Goal: Task Accomplishment & Management: Manage account settings

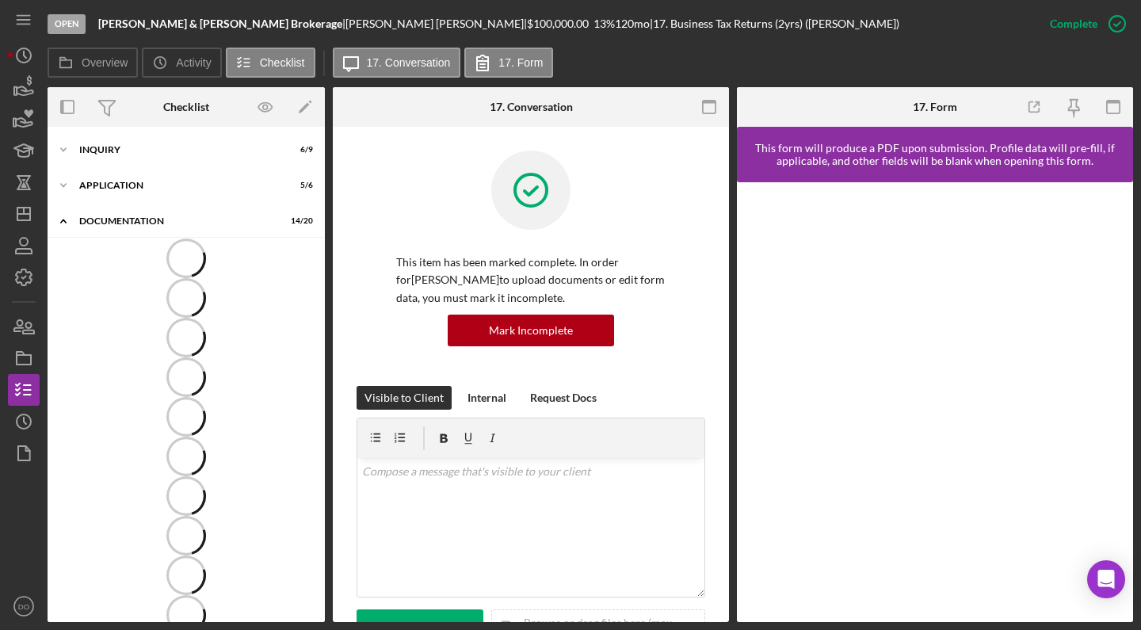
scroll to position [7, 0]
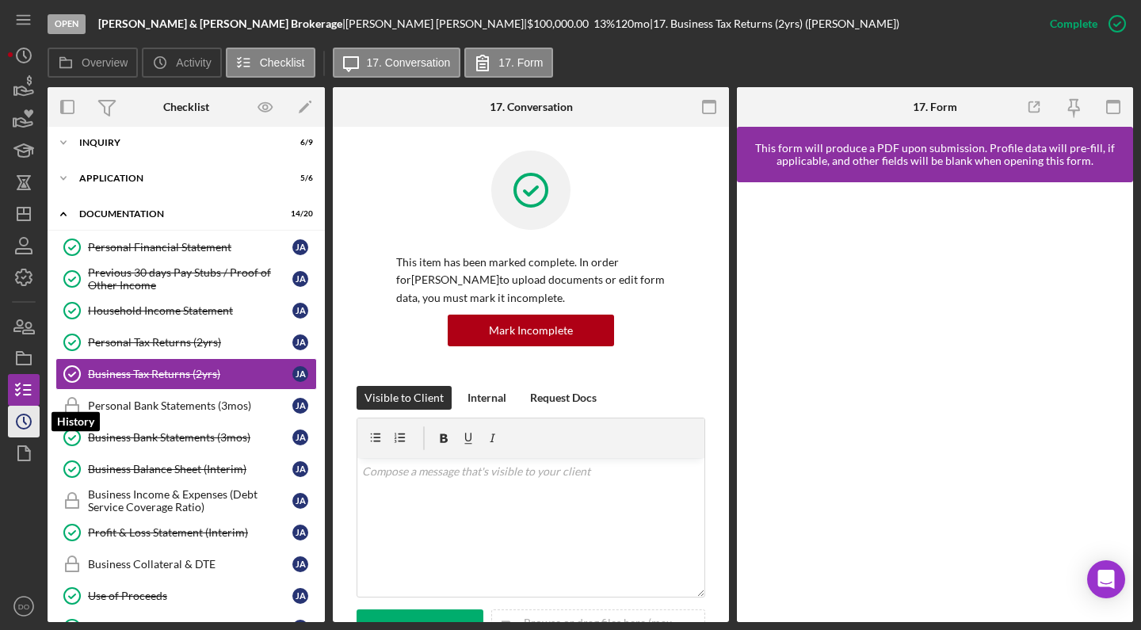
click at [29, 426] on circle "button" at bounding box center [24, 421] width 14 height 14
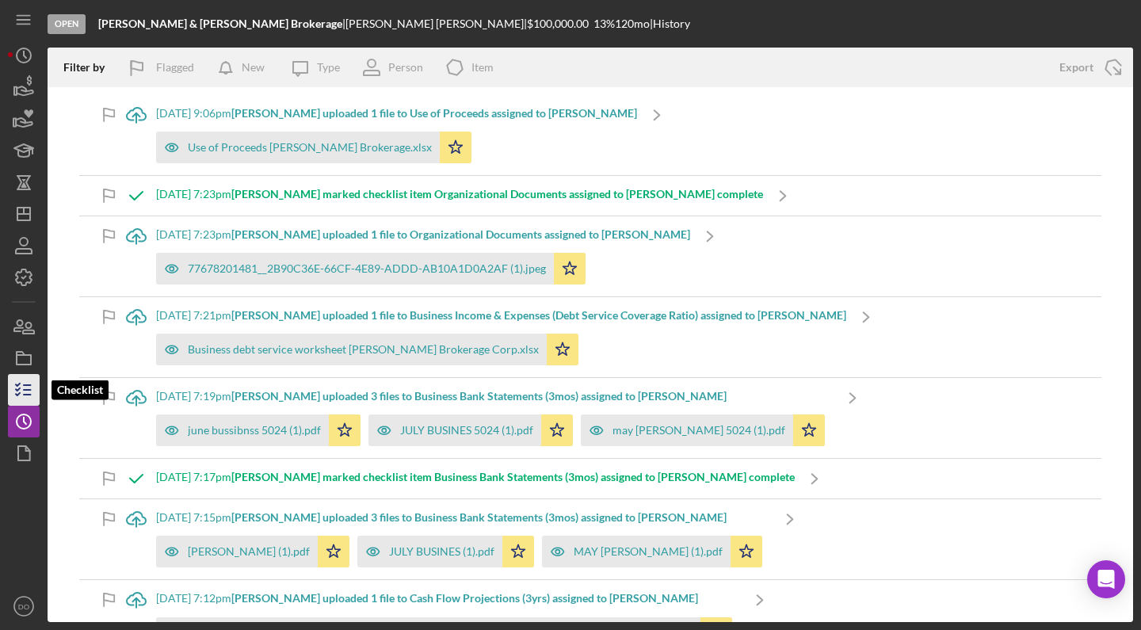
click at [32, 392] on icon "button" at bounding box center [24, 390] width 40 height 40
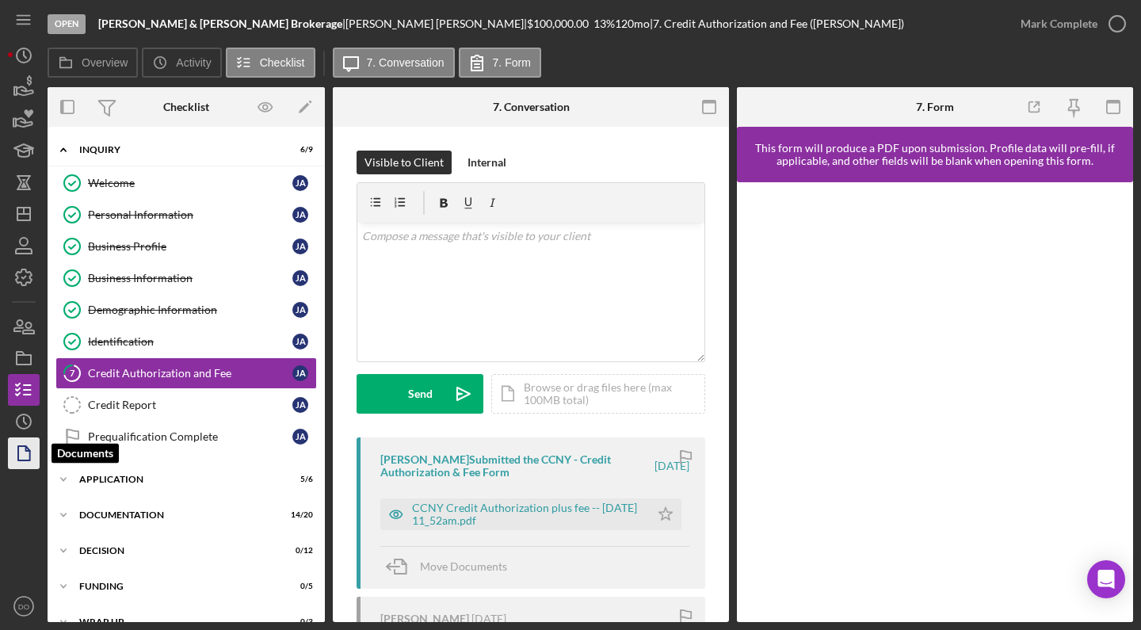
click at [21, 455] on icon "button" at bounding box center [24, 453] width 40 height 40
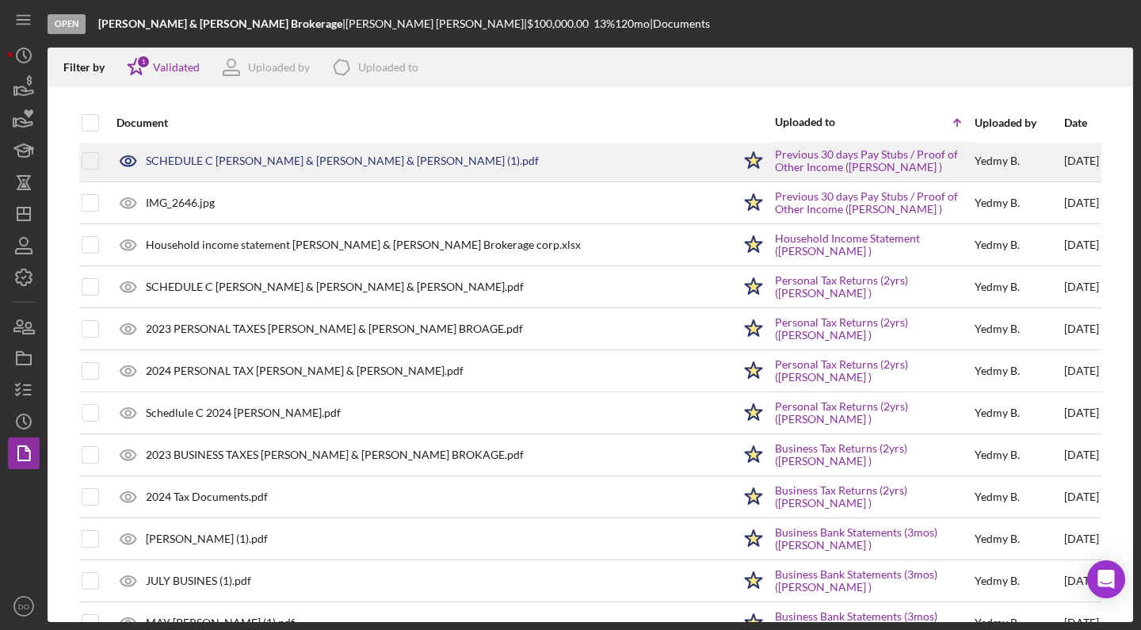
scroll to position [256, 0]
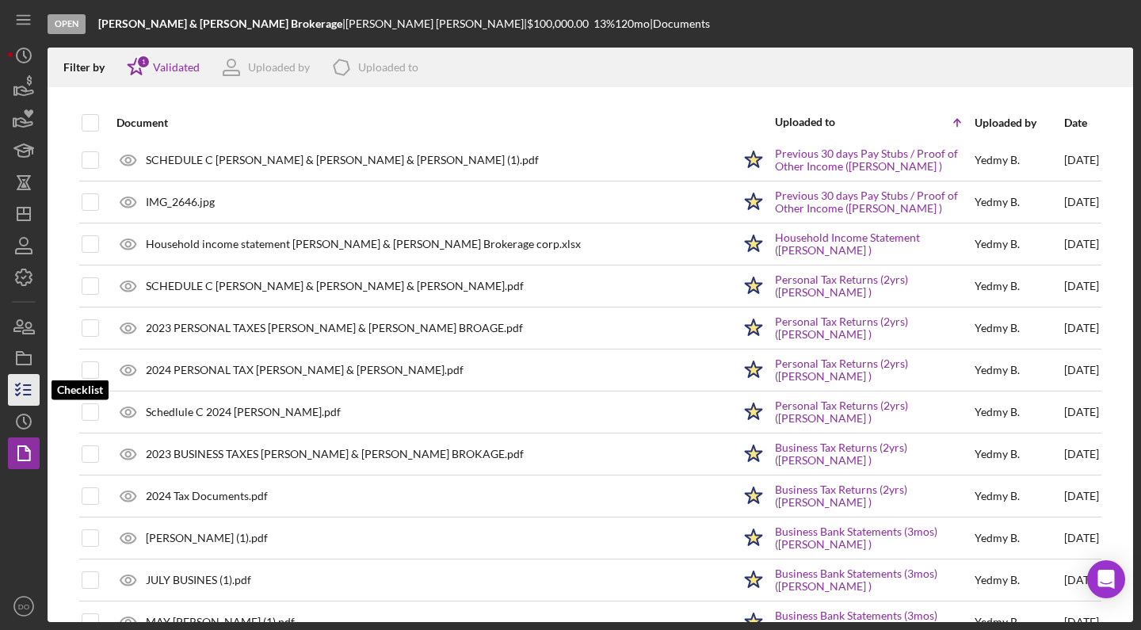
click at [26, 385] on line "button" at bounding box center [27, 385] width 7 height 0
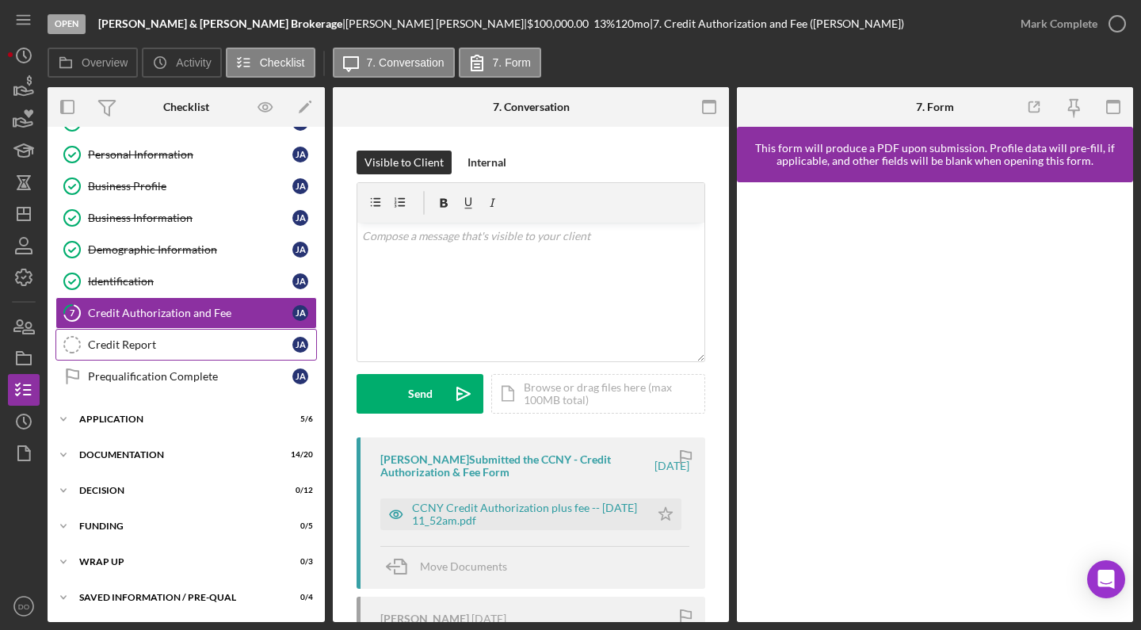
click at [139, 343] on div "Credit Report" at bounding box center [190, 344] width 204 height 13
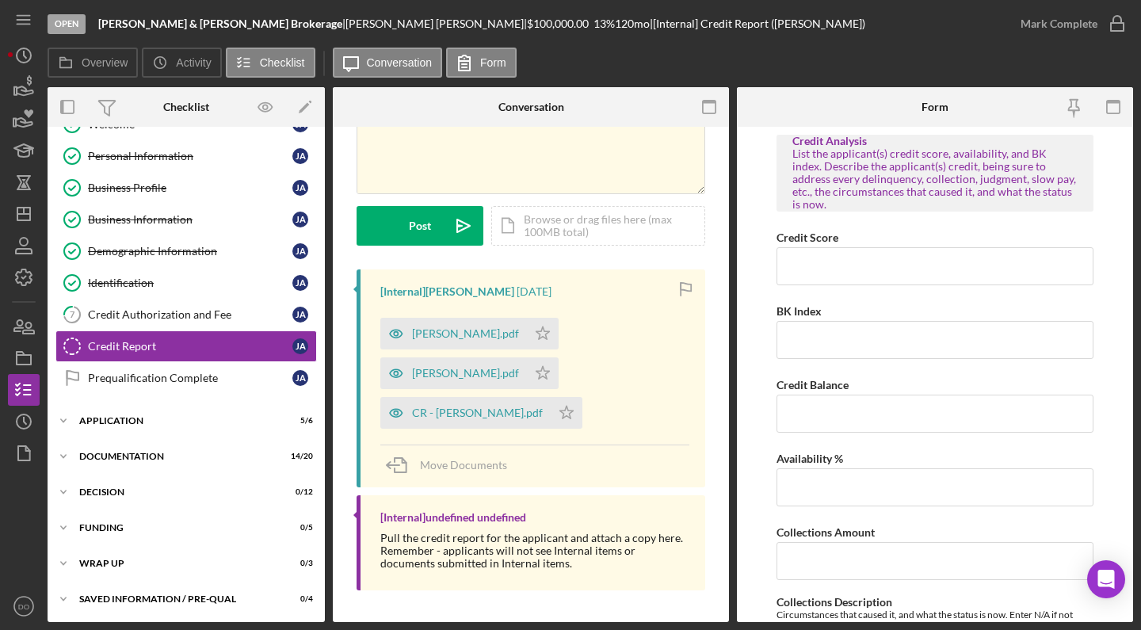
scroll to position [135, 0]
click at [550, 334] on polygon "button" at bounding box center [542, 333] width 13 height 13
click at [554, 373] on icon "Icon/Star" at bounding box center [543, 374] width 32 height 32
click at [553, 417] on icon "Icon/Star" at bounding box center [566, 414] width 32 height 32
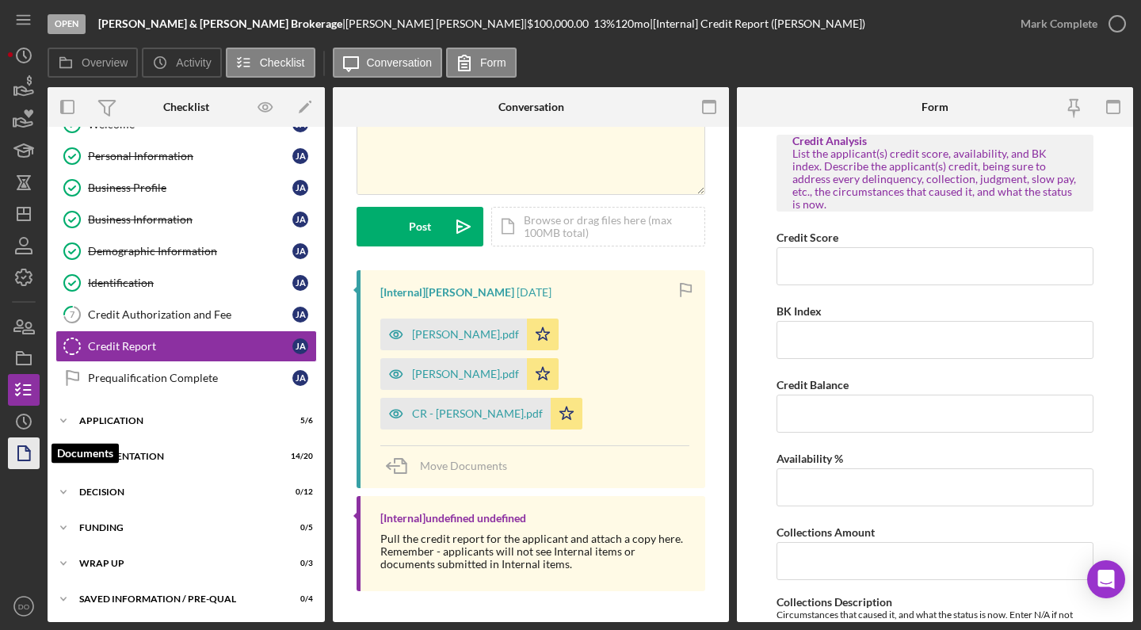
click at [26, 462] on icon "button" at bounding box center [24, 453] width 40 height 40
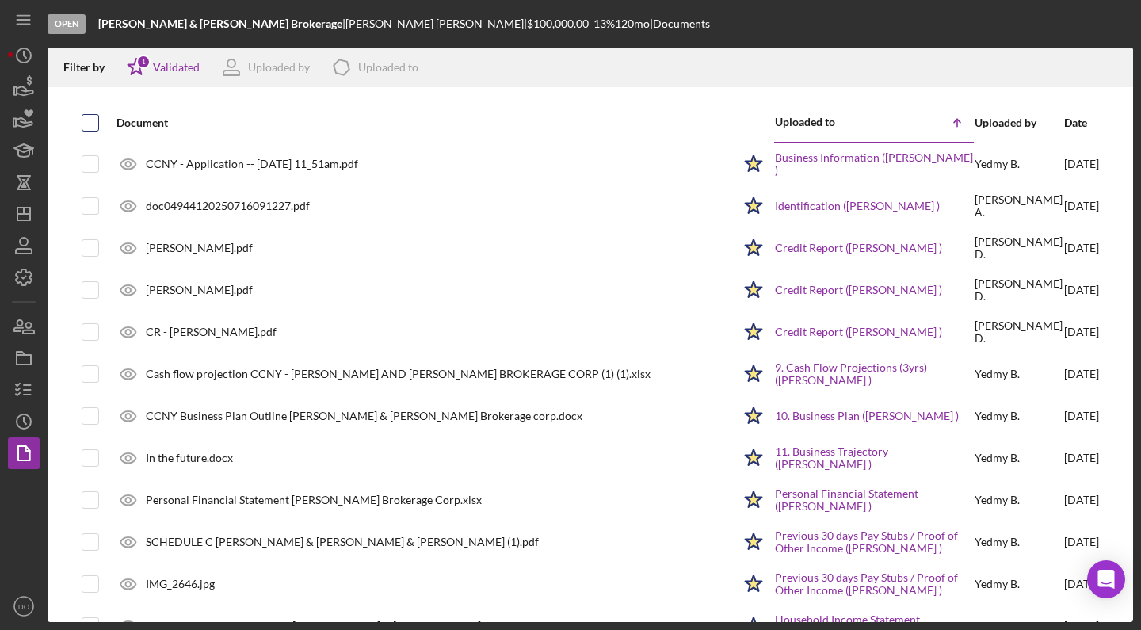
click at [92, 121] on input "checkbox" at bounding box center [90, 123] width 16 height 16
checkbox input "true"
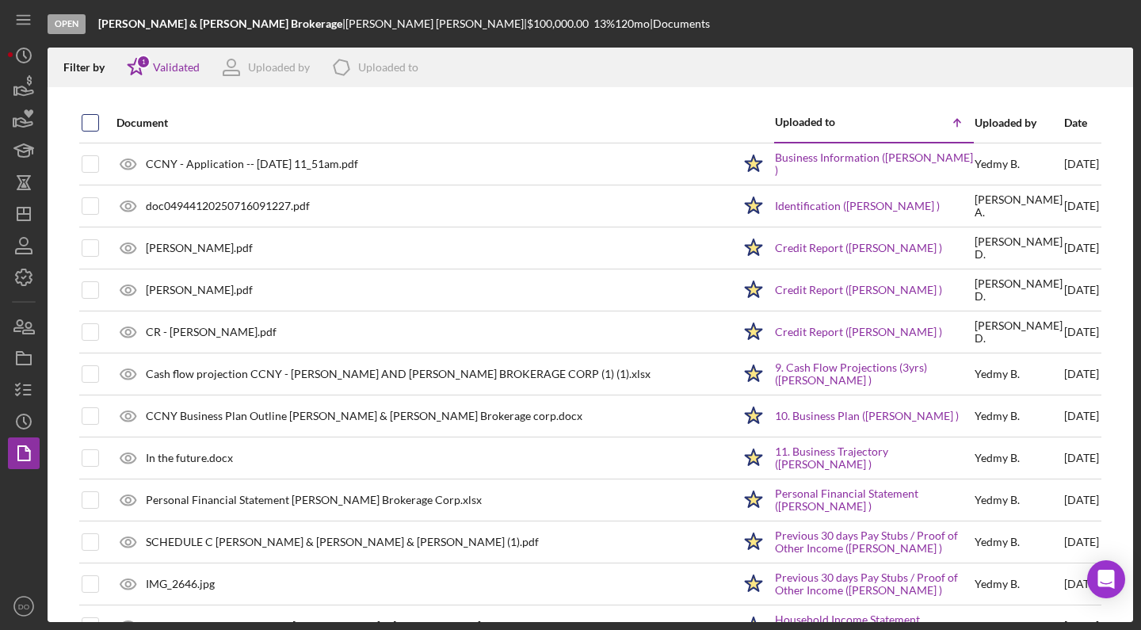
checkbox input "true"
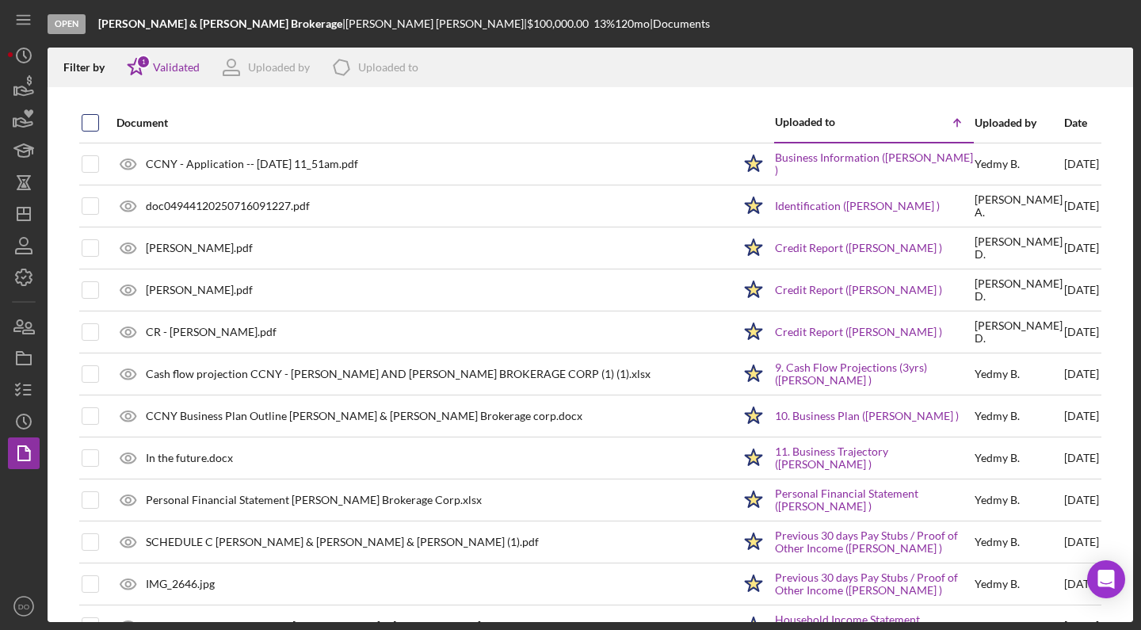
checkbox input "true"
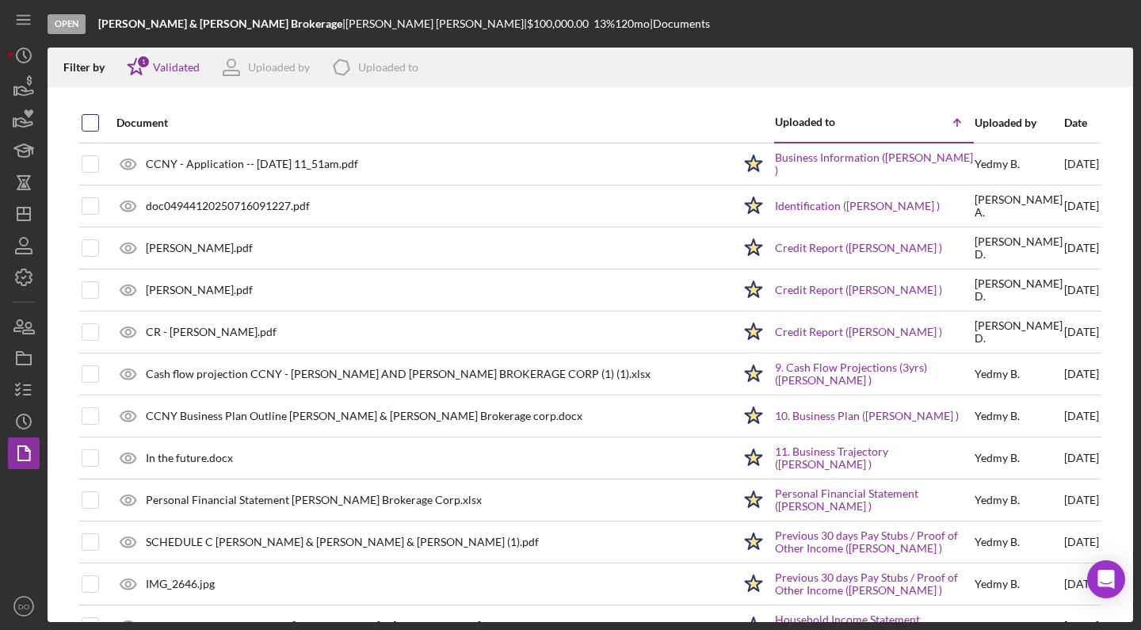
checkbox input "true"
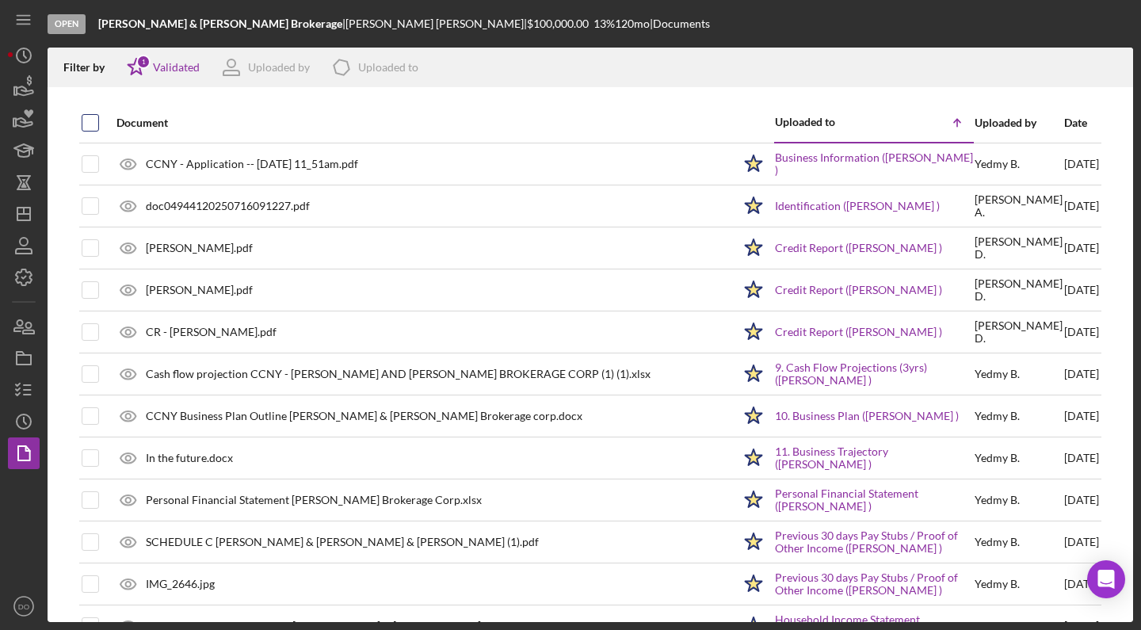
checkbox input "true"
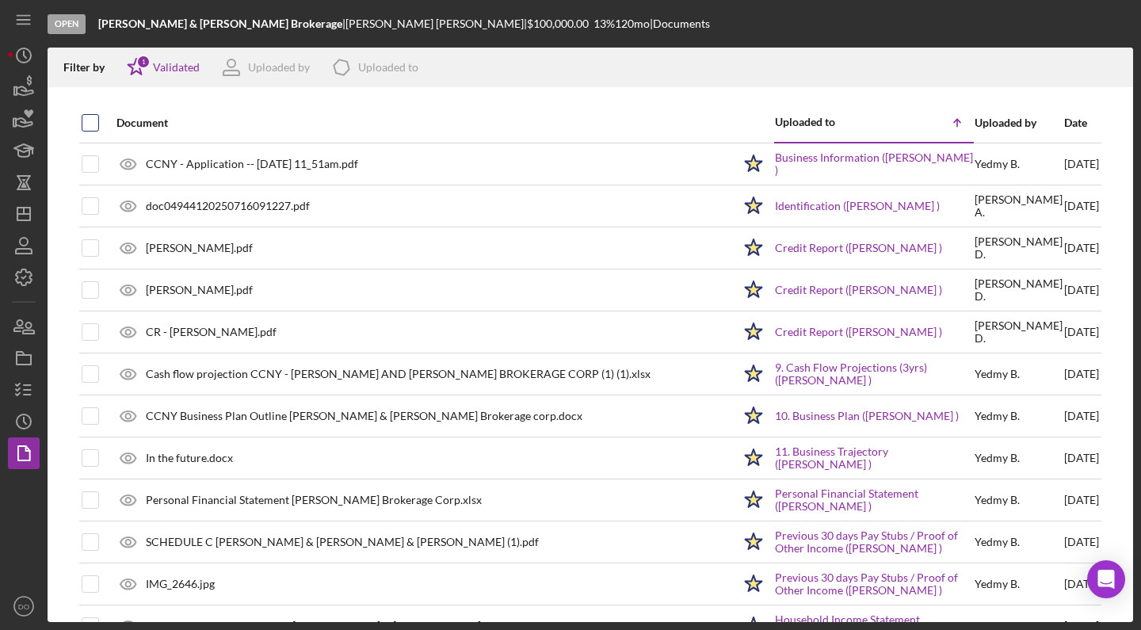
checkbox input "true"
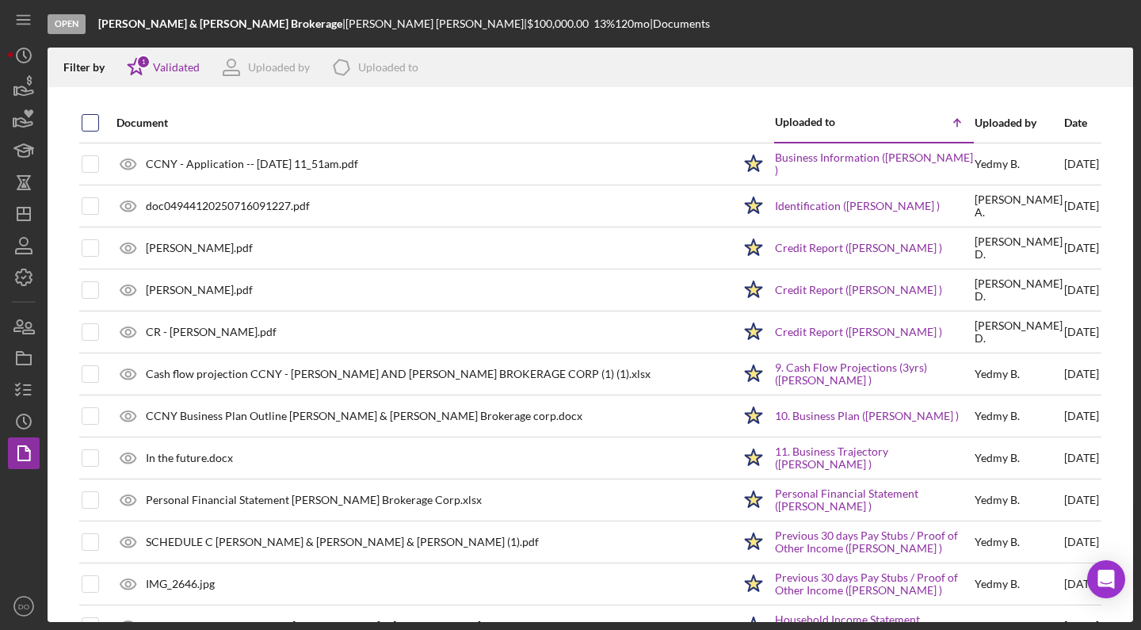
checkbox input "true"
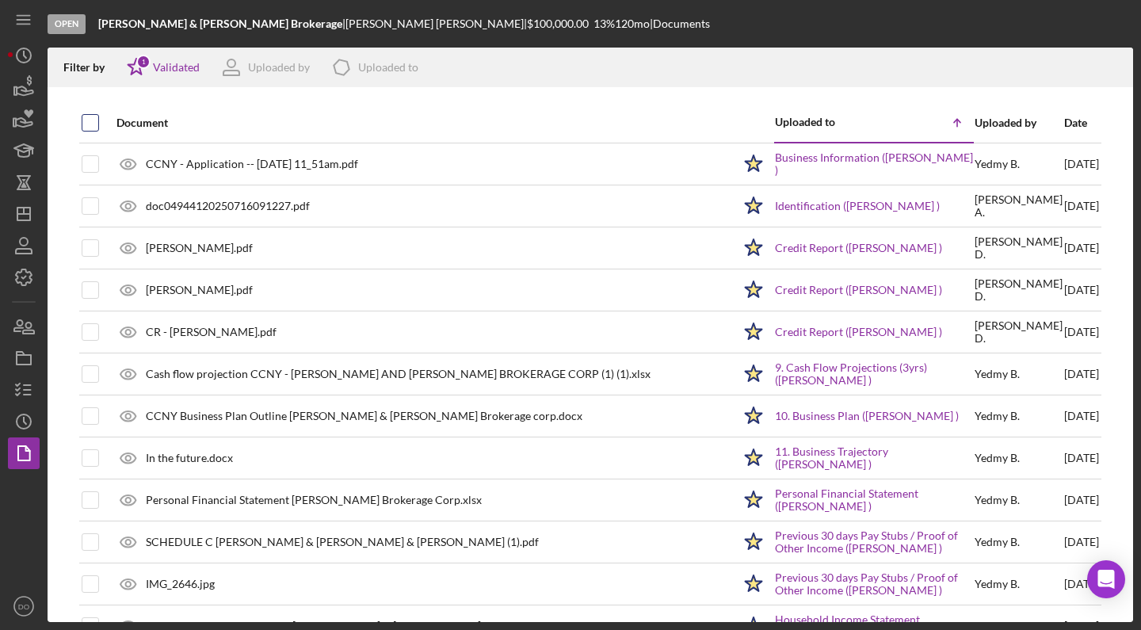
checkbox input "true"
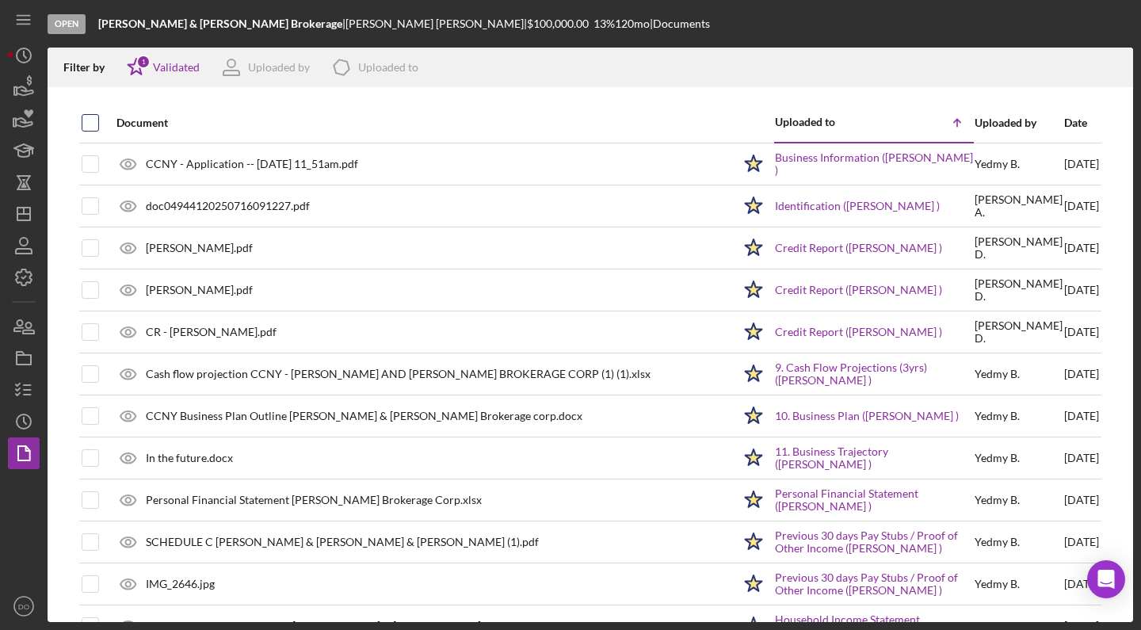
checkbox input "true"
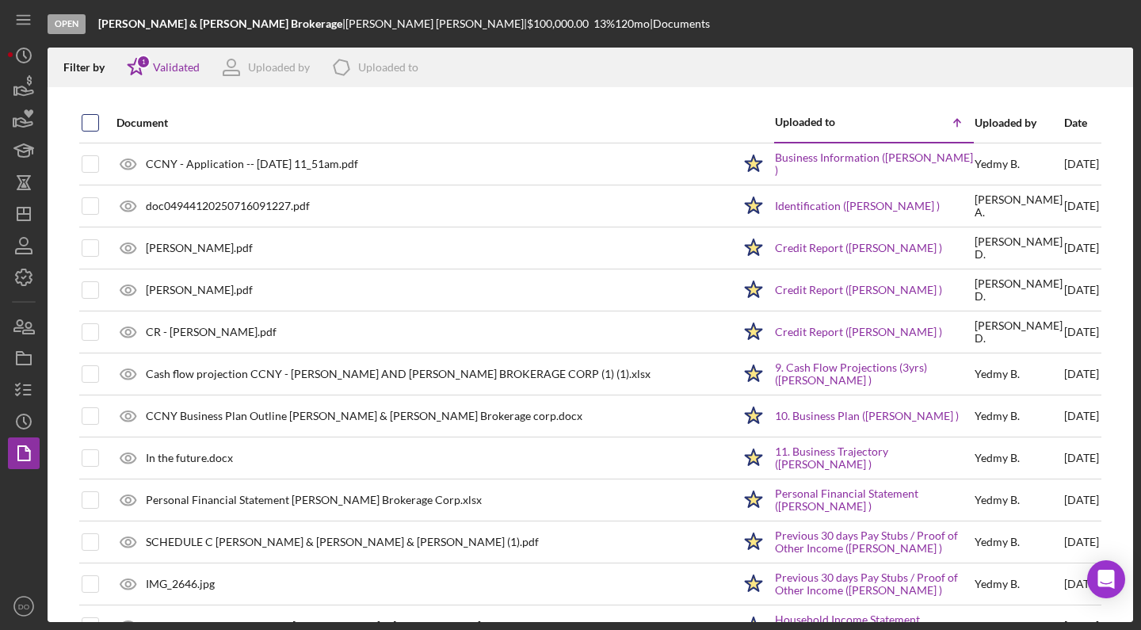
checkbox input "true"
click at [1114, 68] on icon "Icon/Download" at bounding box center [1113, 68] width 36 height 36
